Goal: Transaction & Acquisition: Purchase product/service

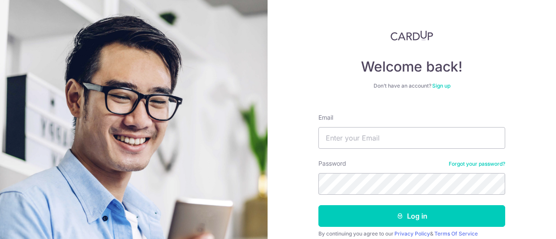
type input "[EMAIL_ADDRESS][DOMAIN_NAME]"
click at [318, 205] on button "Log in" at bounding box center [411, 216] width 187 height 22
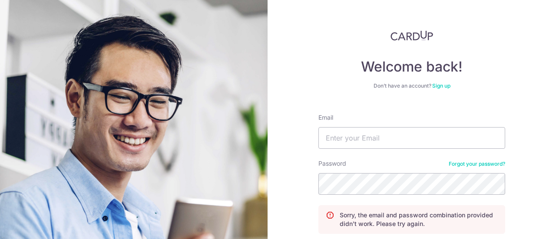
scroll to position [71, 0]
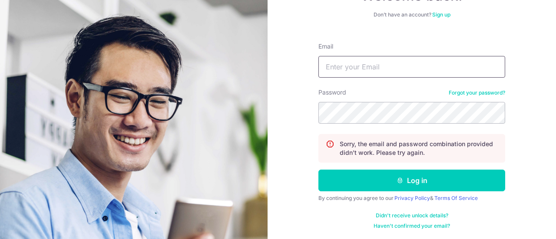
click at [433, 72] on input "Email" at bounding box center [411, 67] width 187 height 22
type input "[EMAIL_ADDRESS][DOMAIN_NAME]"
click at [318, 170] on button "Log in" at bounding box center [411, 181] width 187 height 22
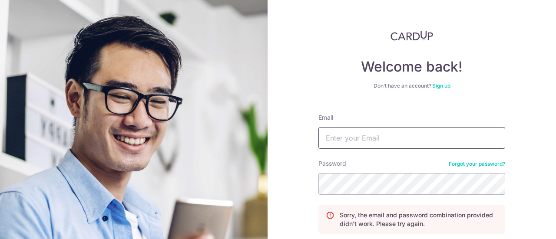
click at [410, 138] on input "Email" at bounding box center [411, 138] width 187 height 22
type input "[EMAIL_ADDRESS][DOMAIN_NAME]"
click at [519, 182] on div "Welcome back! Don’t have an account? Sign up Email Password Forgot your passwor…" at bounding box center [412, 119] width 288 height 239
click at [374, 131] on input "Email" at bounding box center [411, 138] width 187 height 22
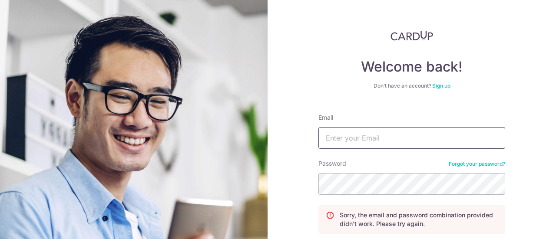
type input "[EMAIL_ADDRESS][DOMAIN_NAME]"
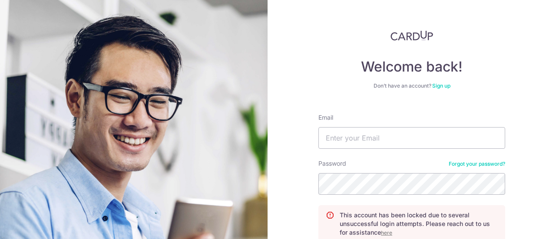
click at [384, 231] on u "here" at bounding box center [386, 233] width 11 height 7
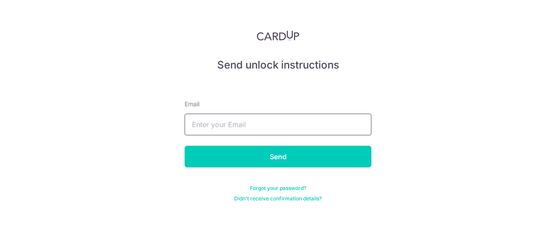
click at [307, 127] on input "text" at bounding box center [278, 125] width 187 height 22
click at [283, 178] on form "Email Send Forgot your password? Didn't receive confirmation details?" at bounding box center [278, 140] width 187 height 123
click at [265, 126] on input "text" at bounding box center [278, 125] width 187 height 22
type input "[EMAIL_ADDRESS][DOMAIN_NAME]"
click at [185, 146] on input "Send" at bounding box center [278, 157] width 187 height 22
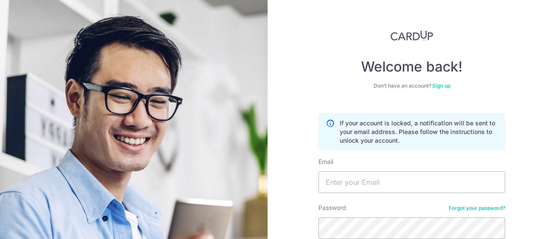
click at [477, 212] on div "Password Forgot your password?" at bounding box center [411, 222] width 187 height 36
click at [479, 209] on link "Forgot your password?" at bounding box center [477, 208] width 56 height 7
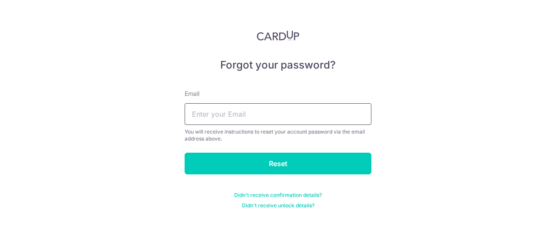
click at [317, 120] on input "text" at bounding box center [278, 114] width 187 height 22
type input "songlenn@gmail.com"
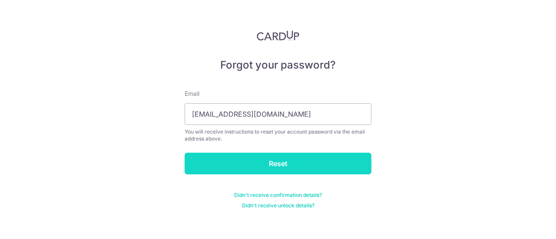
click at [271, 165] on input "Reset" at bounding box center [278, 164] width 187 height 22
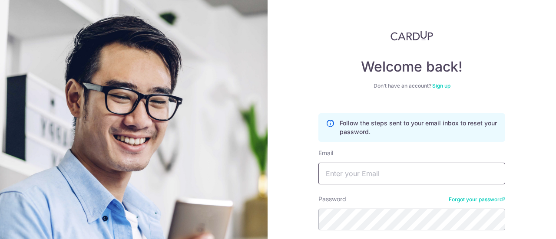
click at [352, 172] on input "Email" at bounding box center [411, 174] width 187 height 22
type input "[EMAIL_ADDRESS][DOMAIN_NAME]"
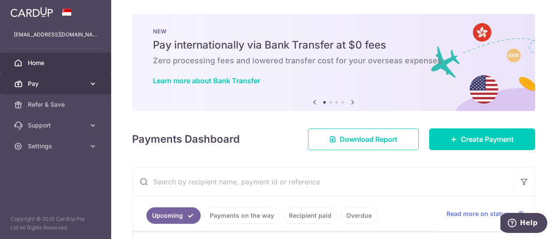
click at [52, 78] on link "Pay" at bounding box center [55, 83] width 111 height 21
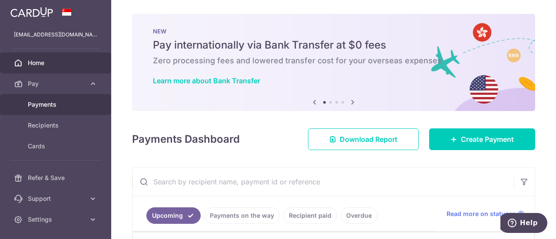
click at [58, 102] on span "Payments" at bounding box center [56, 104] width 57 height 9
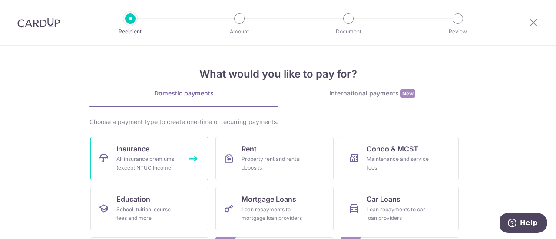
click at [176, 149] on link "Insurance All insurance premiums (except NTUC Income)" at bounding box center [149, 158] width 118 height 43
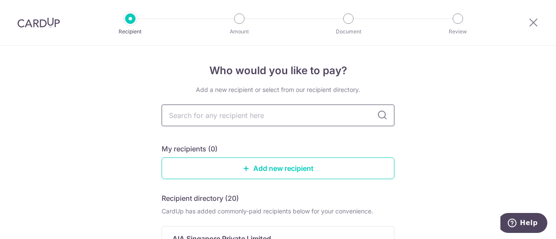
click at [227, 116] on input "text" at bounding box center [278, 116] width 233 height 22
click at [378, 116] on icon at bounding box center [382, 115] width 10 height 10
click at [310, 123] on input "text" at bounding box center [278, 116] width 233 height 22
type input "great"
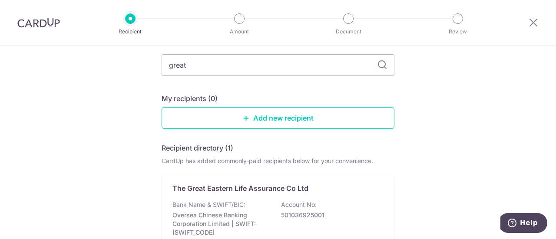
scroll to position [43, 0]
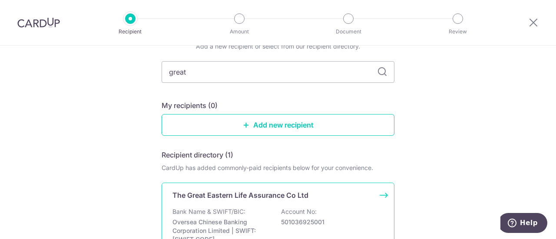
click at [263, 202] on div "The Great Eastern Life Assurance Co Ltd Bank Name & SWIFT/BIC: Oversea Chinese …" at bounding box center [278, 225] width 233 height 85
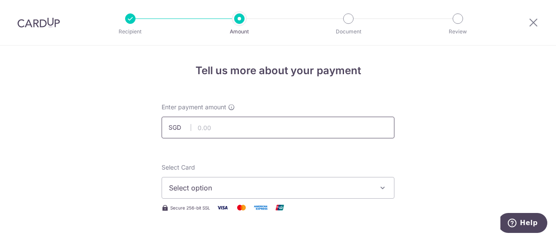
click at [241, 126] on input "text" at bounding box center [278, 128] width 233 height 22
type input "196.60"
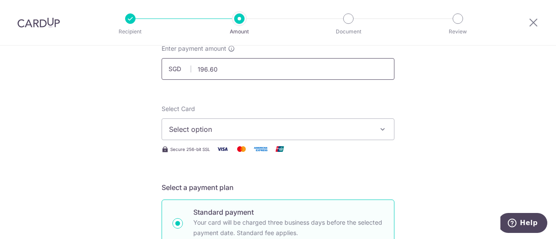
scroll to position [130, 0]
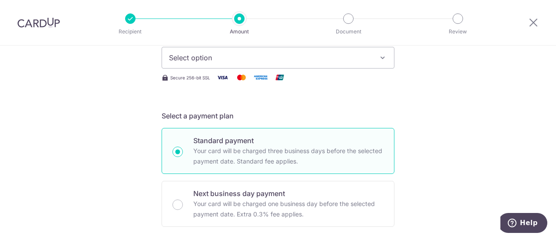
click at [274, 53] on span "Select option" at bounding box center [270, 58] width 202 height 10
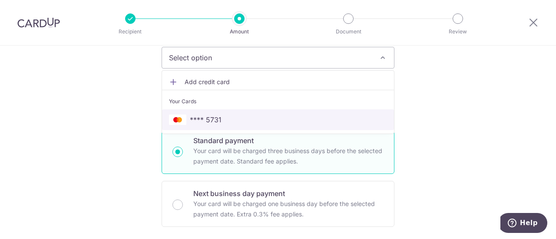
click at [230, 123] on span "**** 5731" at bounding box center [278, 120] width 218 height 10
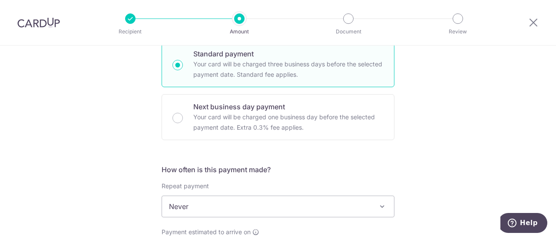
scroll to position [304, 0]
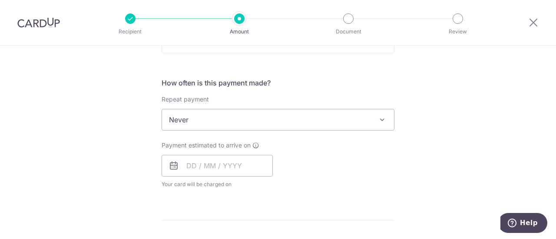
click at [278, 119] on span "Never" at bounding box center [278, 119] width 232 height 21
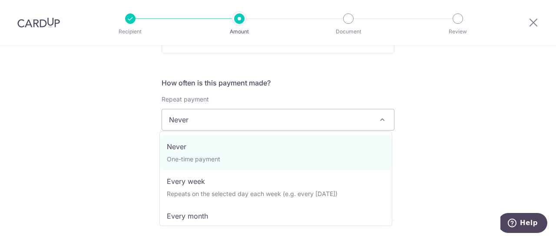
click at [493, 93] on div "Tell us more about your payment Enter payment amount SGD 196.60 196.60 Select C…" at bounding box center [278, 135] width 556 height 786
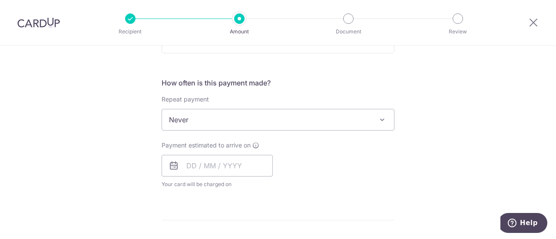
scroll to position [391, 0]
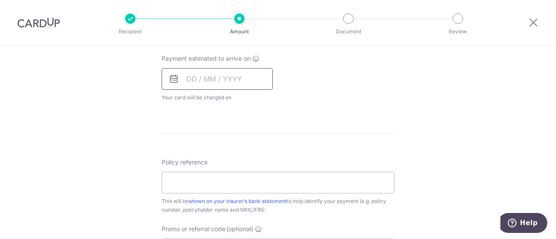
click at [192, 80] on input "text" at bounding box center [217, 79] width 111 height 22
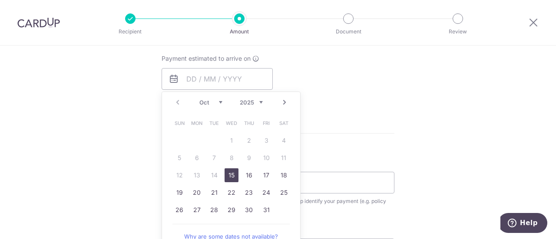
click at [231, 175] on link "15" at bounding box center [232, 176] width 14 height 14
type input "15/10/2025"
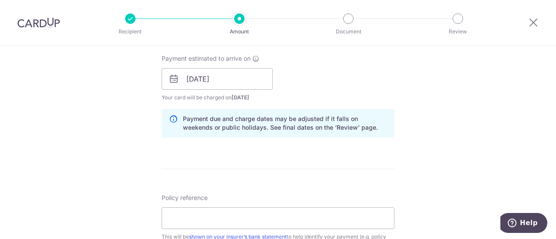
click at [348, 82] on div "Payment estimated to arrive on 15/10/2025 Prev Next Oct Nov Dec 2025 2026 2027 …" at bounding box center [277, 78] width 243 height 48
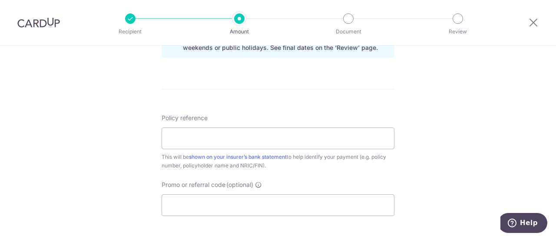
scroll to position [521, 0]
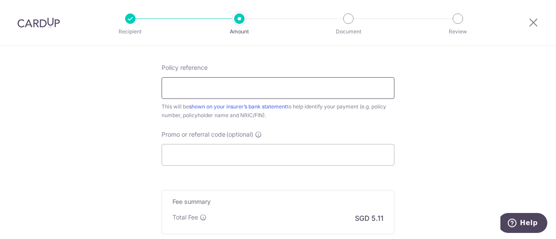
click at [231, 89] on input "Policy reference" at bounding box center [278, 88] width 233 height 22
click at [237, 93] on input "Policy reference" at bounding box center [278, 88] width 233 height 22
paste input "0102860610"
type input "0102860610"
click at [310, 123] on div "Policy reference 0102860610 10/35 This will be shown on your insurer’s bank sta…" at bounding box center [278, 114] width 233 height 103
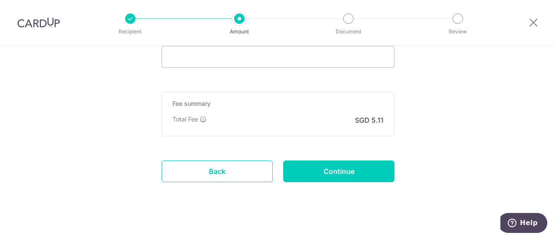
scroll to position [625, 0]
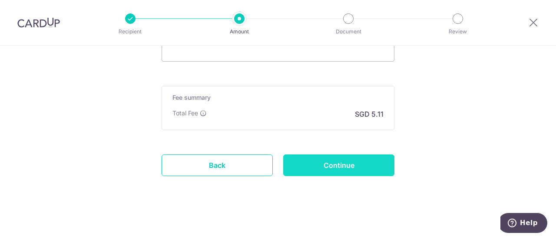
click at [317, 162] on input "Continue" at bounding box center [338, 166] width 111 height 22
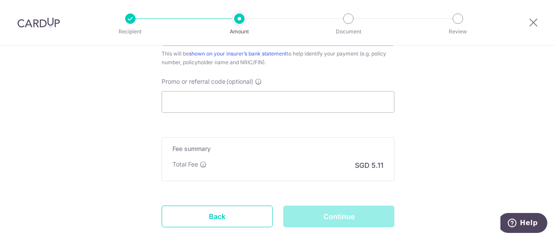
scroll to position [495, 0]
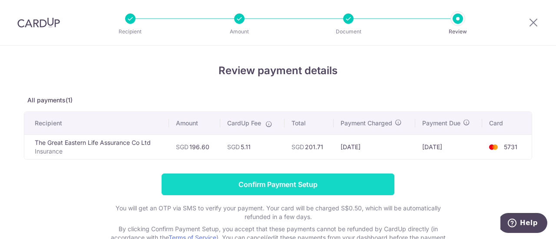
click at [331, 179] on input "Confirm Payment Setup" at bounding box center [278, 185] width 233 height 22
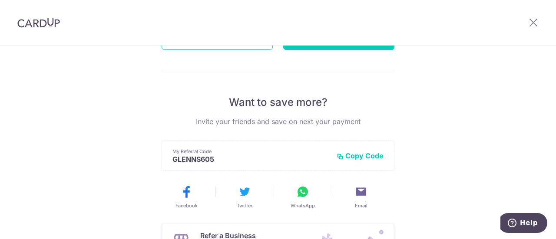
scroll to position [174, 0]
